Goal: Task Accomplishment & Management: Use online tool/utility

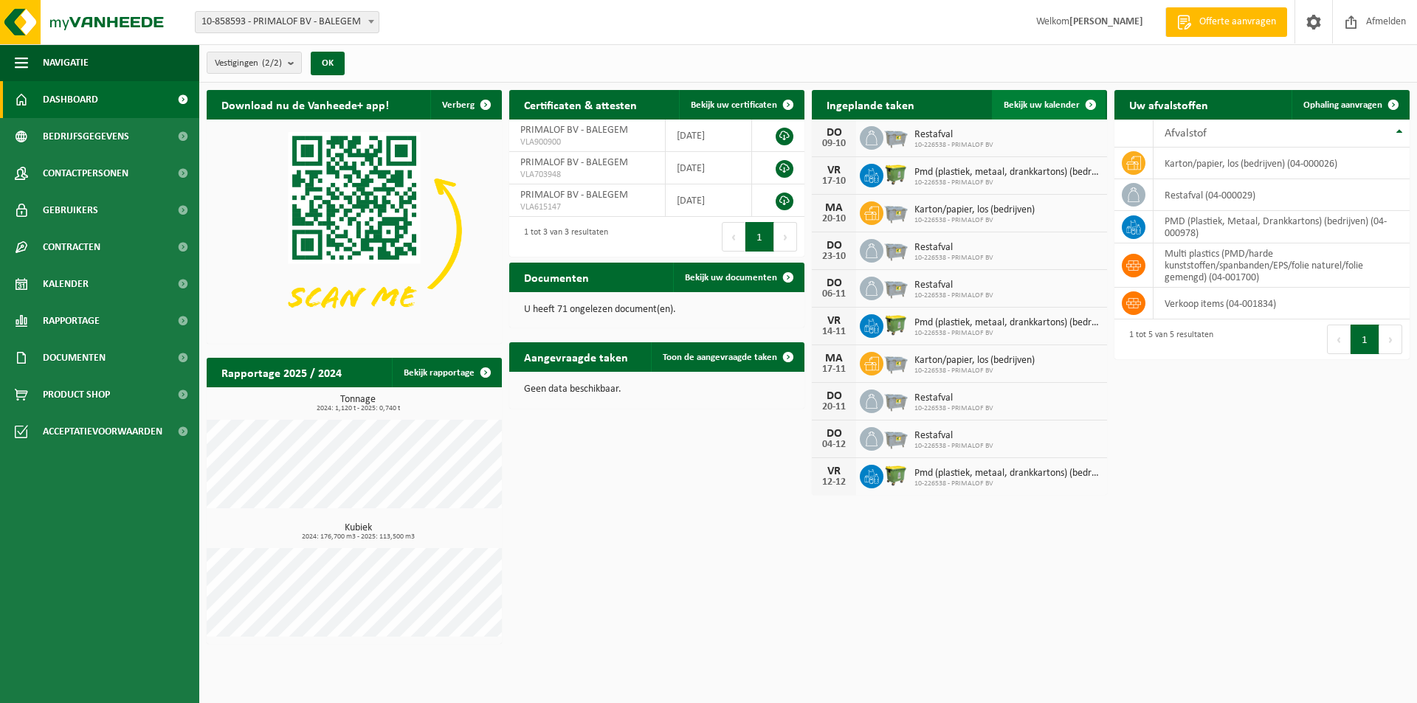
click at [1063, 111] on link "Bekijk uw kalender" at bounding box center [1049, 105] width 114 height 30
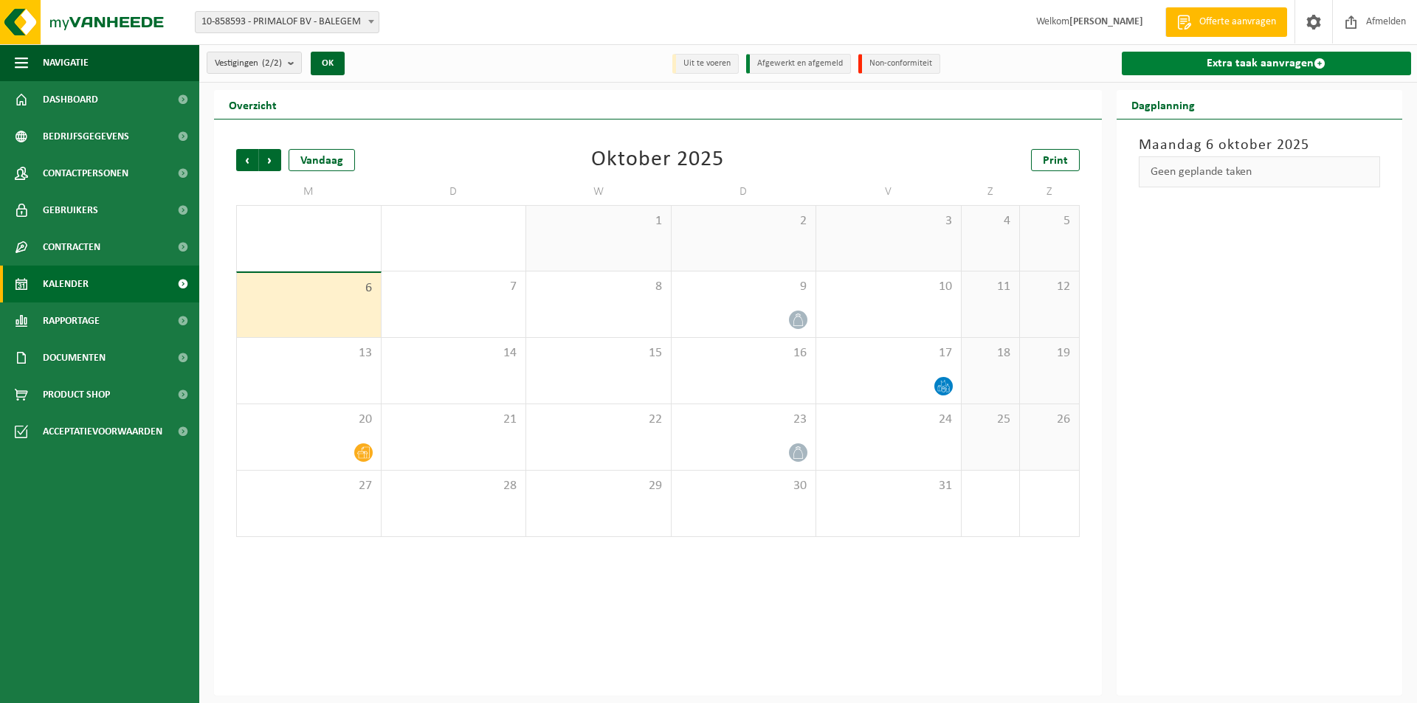
click at [1265, 63] on link "Extra taak aanvragen" at bounding box center [1267, 64] width 290 height 24
click at [266, 163] on span "Volgende" at bounding box center [270, 160] width 22 height 22
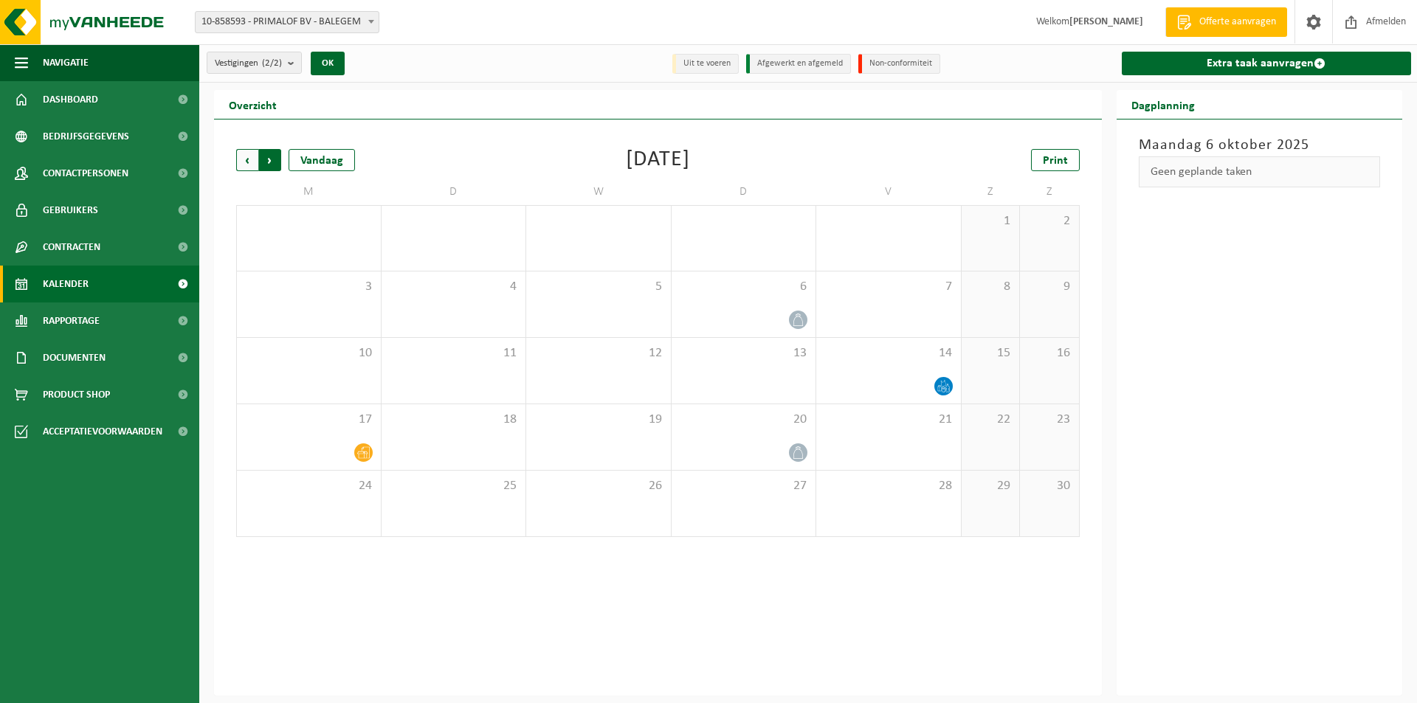
click at [245, 163] on span "Vorige" at bounding box center [247, 160] width 22 height 22
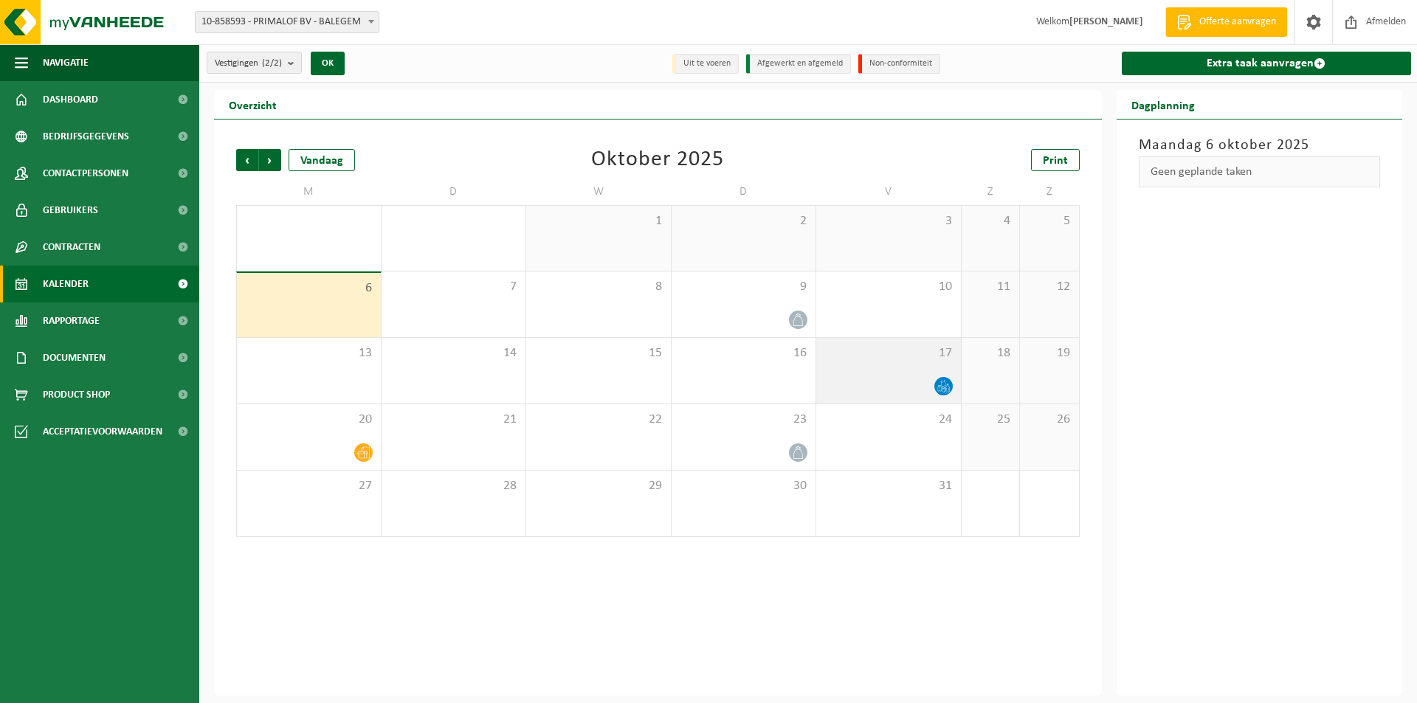
click at [945, 384] on icon at bounding box center [943, 386] width 13 height 13
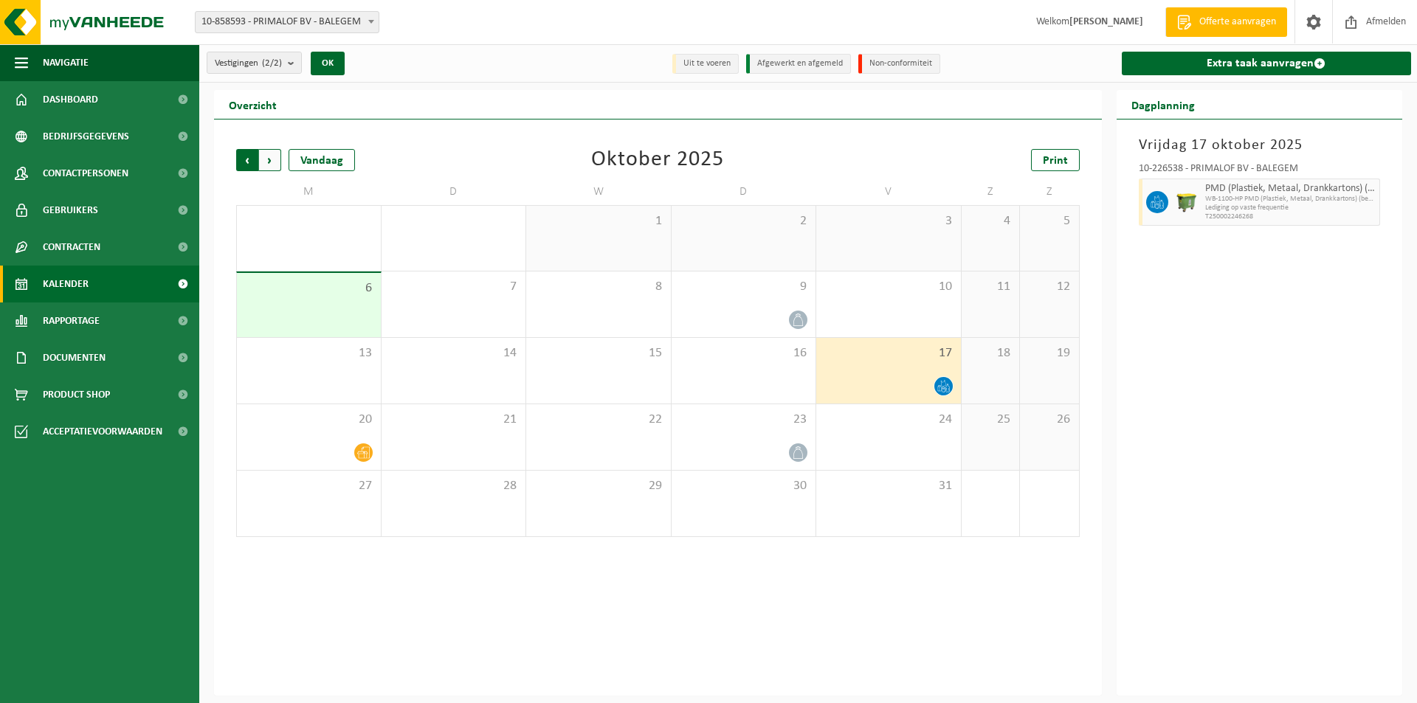
click at [272, 158] on span "Volgende" at bounding box center [270, 160] width 22 height 22
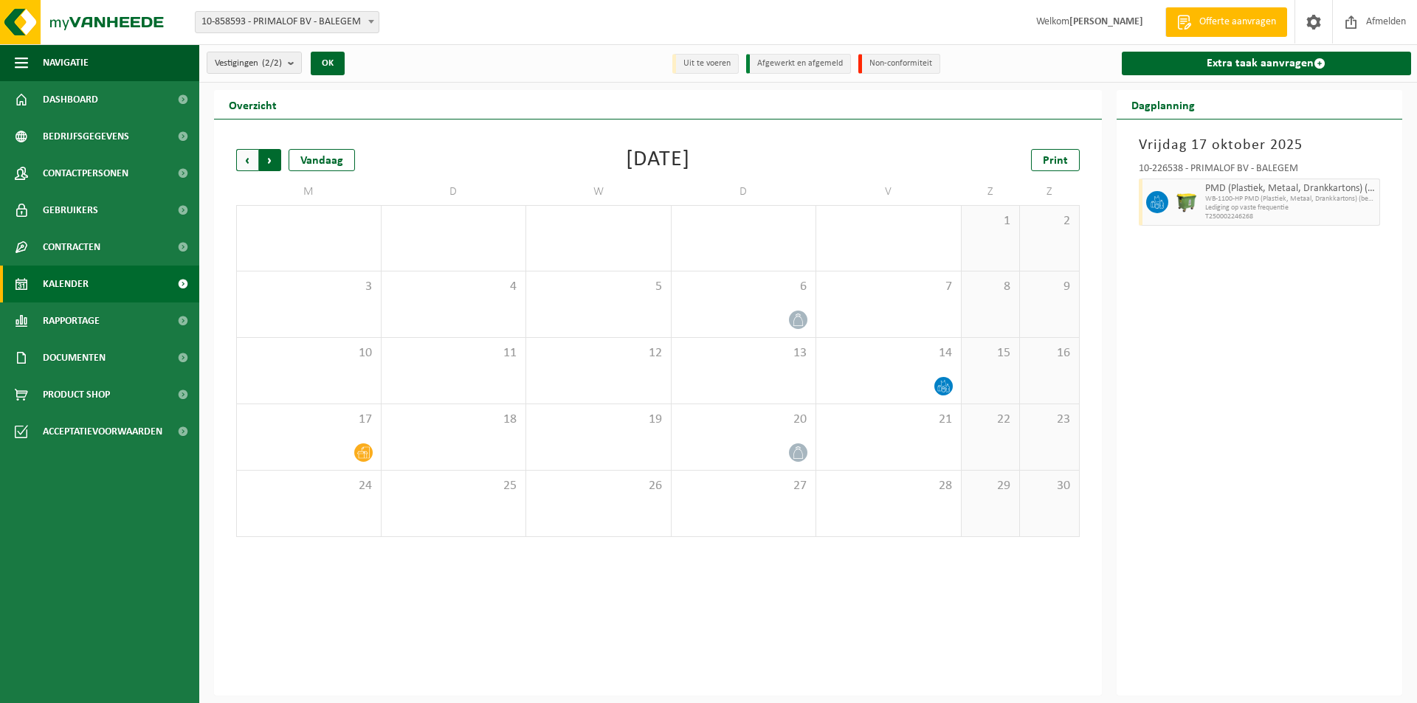
click at [241, 159] on span "Vorige" at bounding box center [247, 160] width 22 height 22
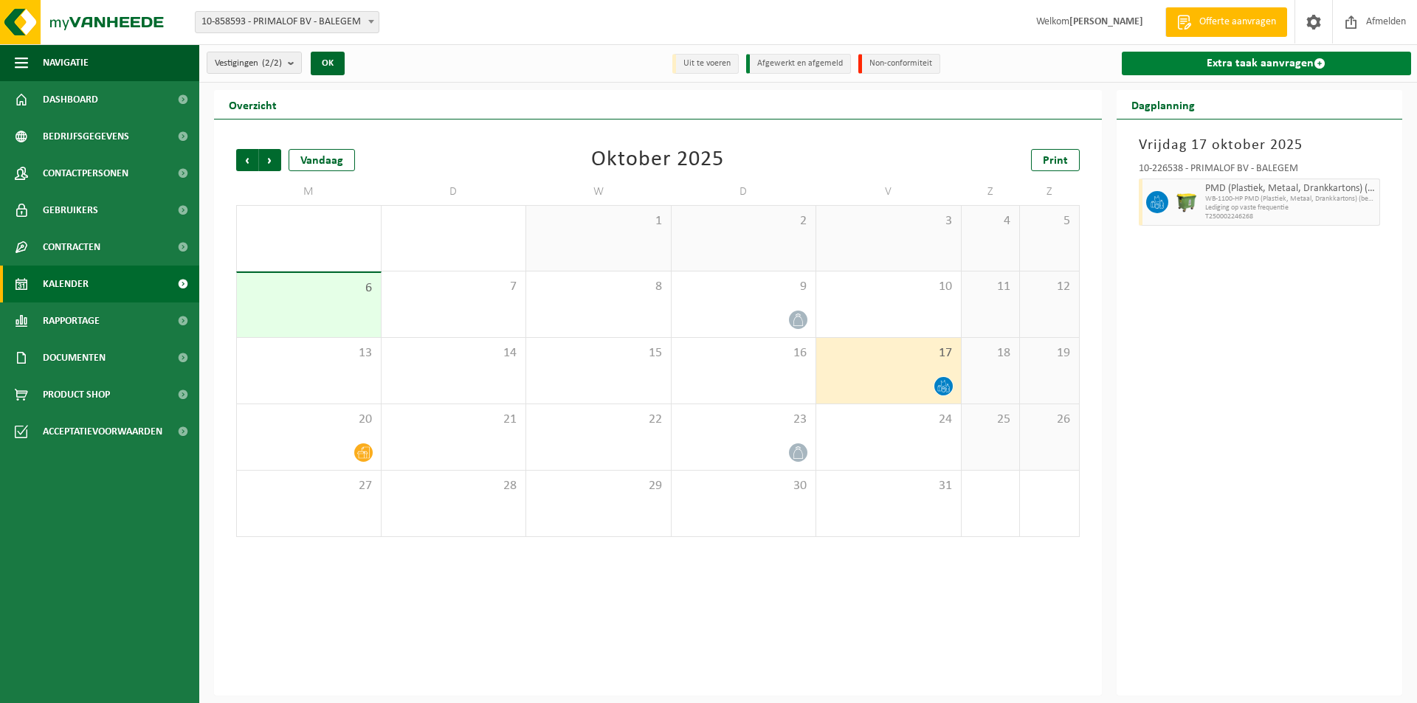
click at [1283, 66] on link "Extra taak aanvragen" at bounding box center [1267, 64] width 290 height 24
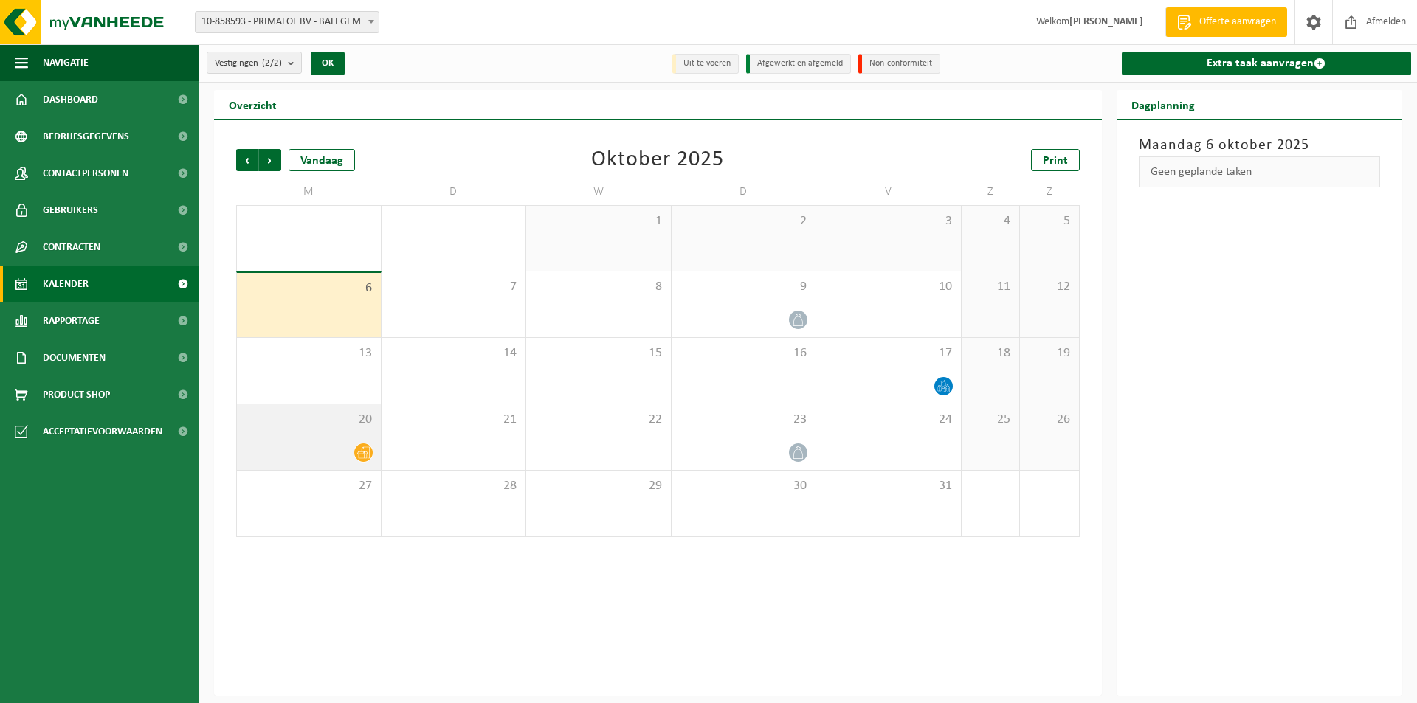
click at [357, 450] on icon at bounding box center [363, 453] width 13 height 13
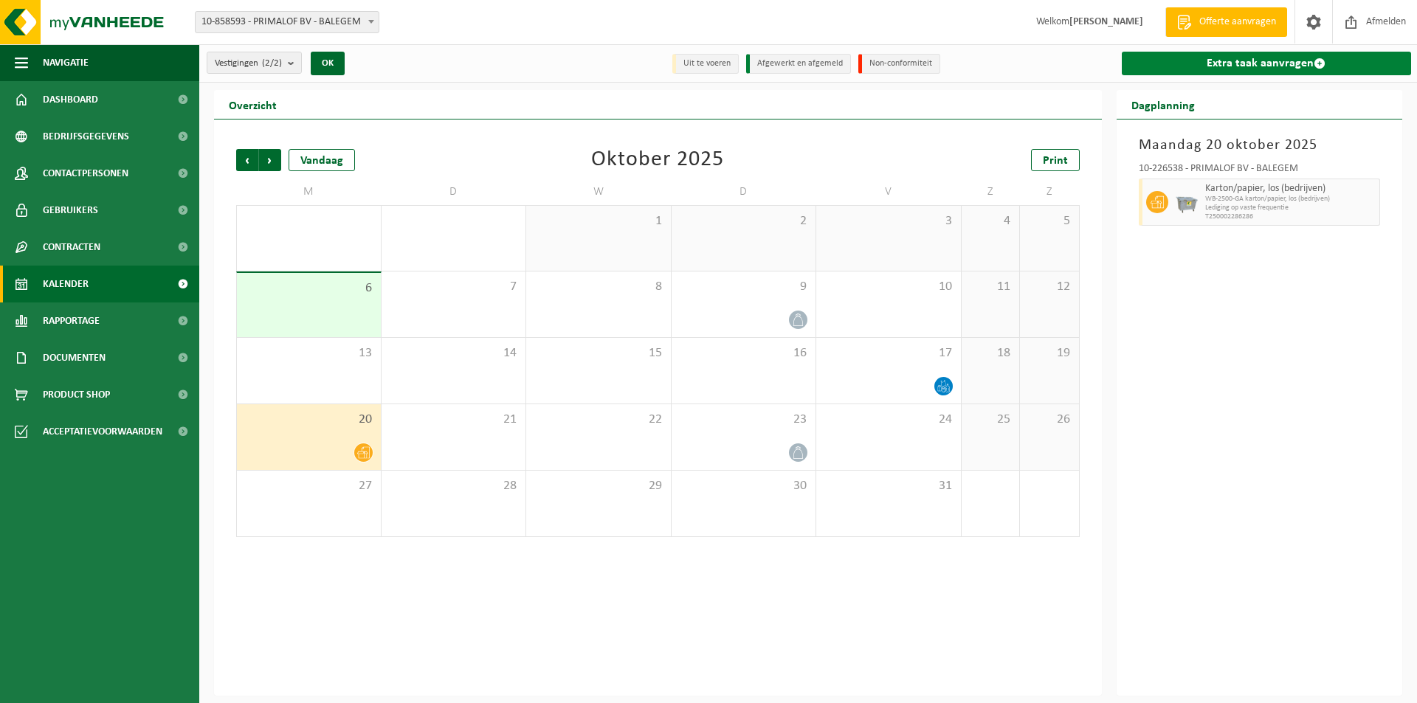
click at [1255, 66] on link "Extra taak aanvragen" at bounding box center [1267, 64] width 290 height 24
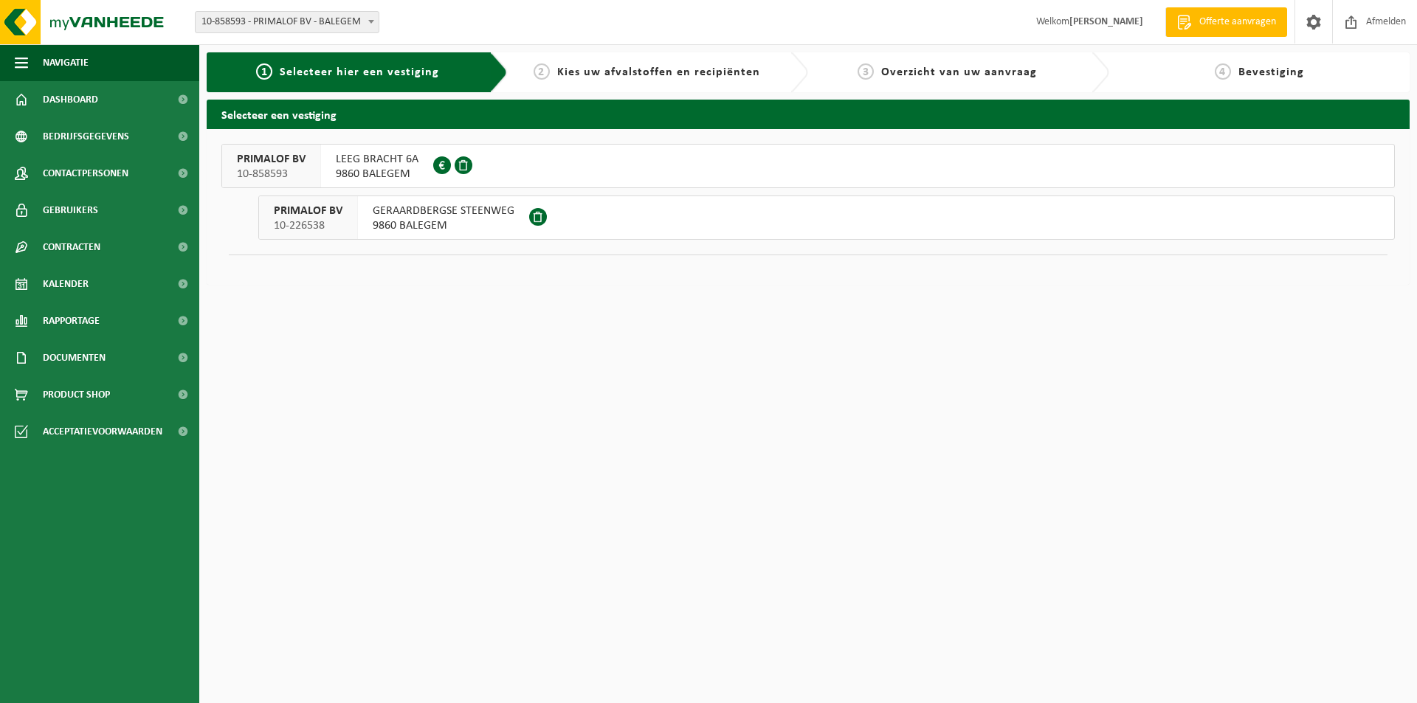
click at [440, 213] on span "GERAARDBERGSE STEENWEG" at bounding box center [444, 211] width 142 height 15
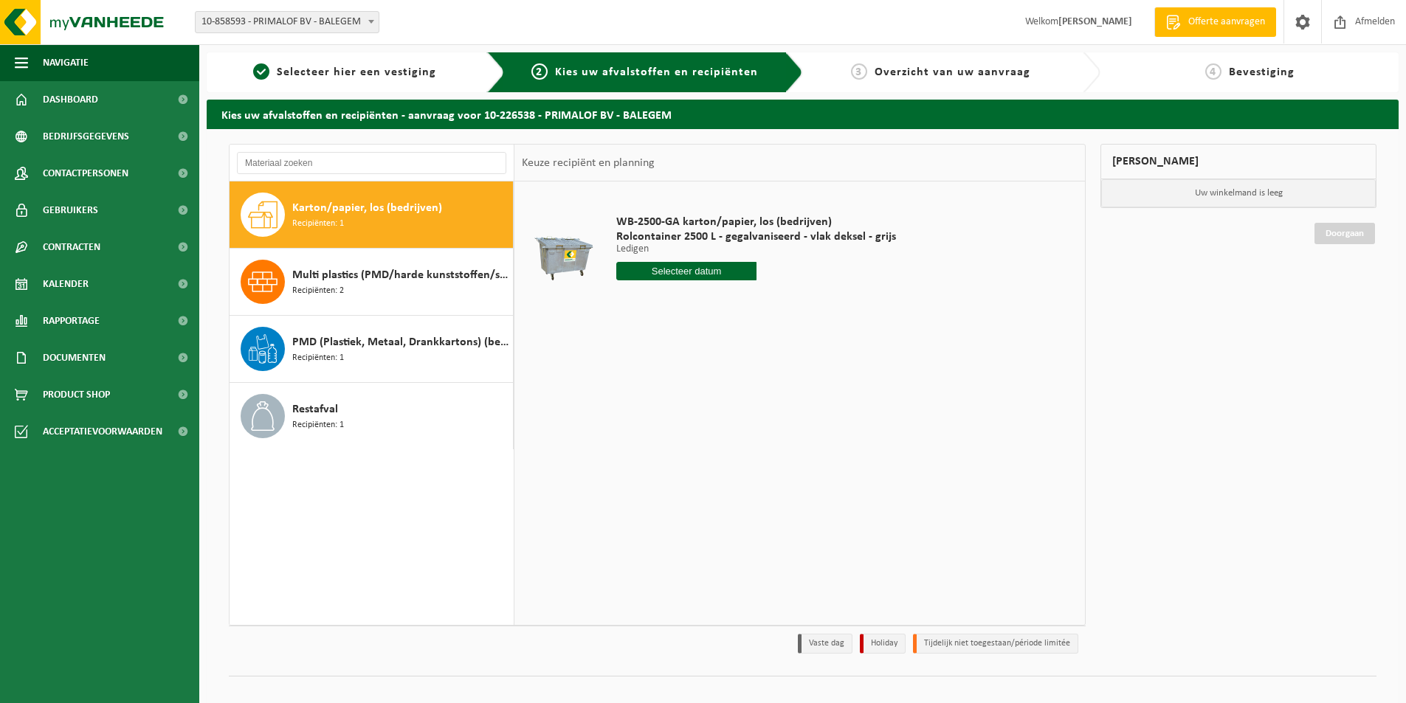
click at [379, 215] on span "Karton/papier, los (bedrijven)" at bounding box center [367, 208] width 150 height 18
click at [692, 272] on input "text" at bounding box center [686, 271] width 140 height 18
click at [911, 347] on div "WB-2500-GA karton/papier, los (bedrijven) Rolcontainer 2500 L - gegalvaniseerd …" at bounding box center [800, 403] width 571 height 443
click at [406, 356] on div "PMD (Plastiek, Metaal, Drankkartons) (bedrijven) Recipiënten: 1" at bounding box center [400, 349] width 217 height 44
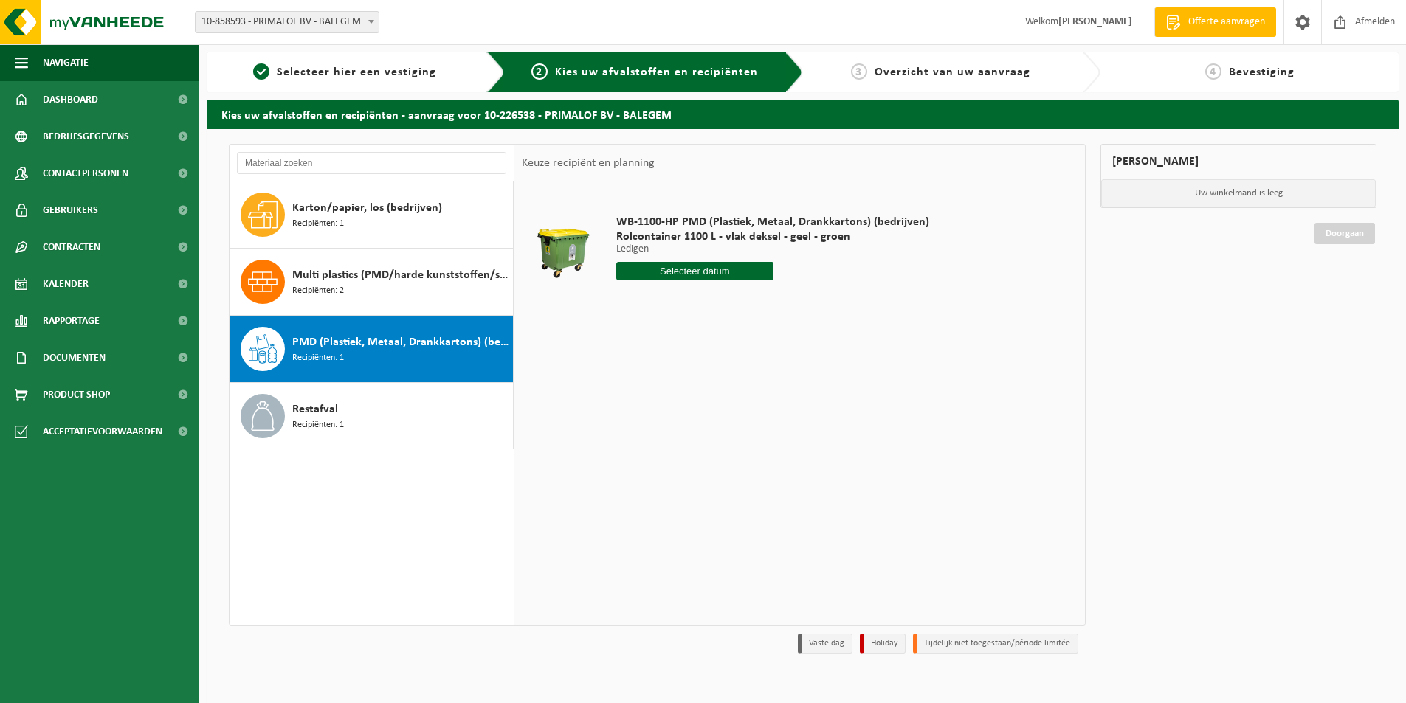
click at [692, 271] on input "text" at bounding box center [694, 271] width 156 height 18
click at [1012, 288] on td "WB-1100-HP PMD (Plastiek, Metaal, Drankkartons) (bedrijven) Rolcontainer 1100 L…" at bounding box center [841, 251] width 472 height 125
